Goal: Find specific page/section: Find specific page/section

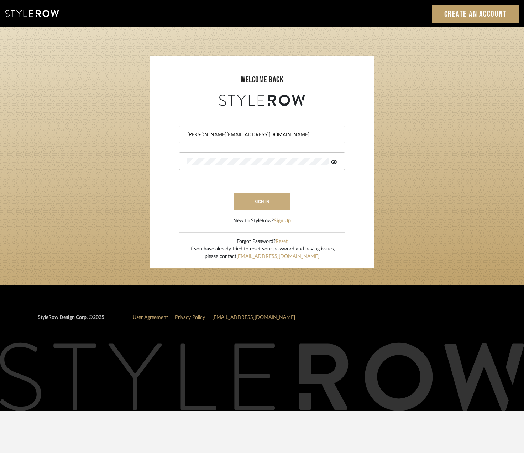
click at [265, 195] on button "sign in" at bounding box center [262, 201] width 57 height 17
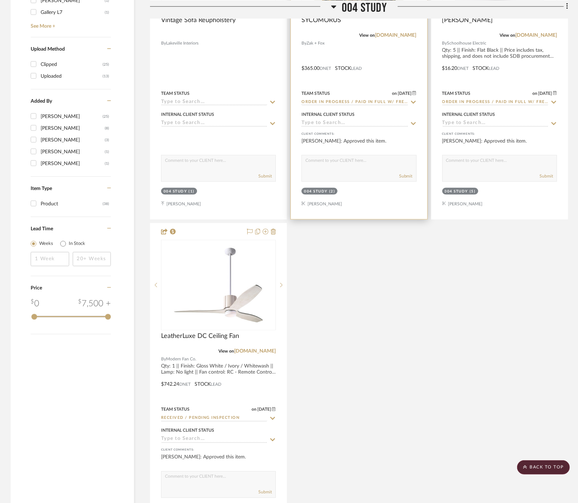
scroll to position [871, 0]
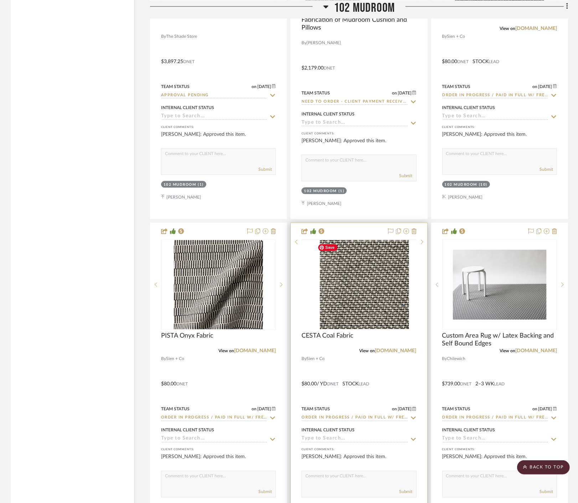
drag, startPoint x: 383, startPoint y: 308, endPoint x: 391, endPoint y: 379, distance: 71.8
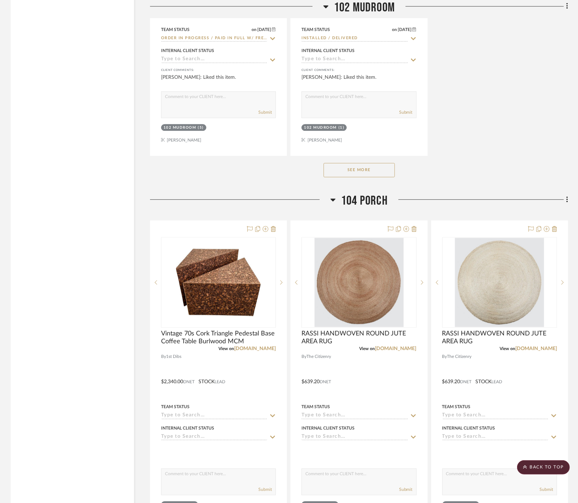
scroll to position [0, 0]
